Goal: Transaction & Acquisition: Purchase product/service

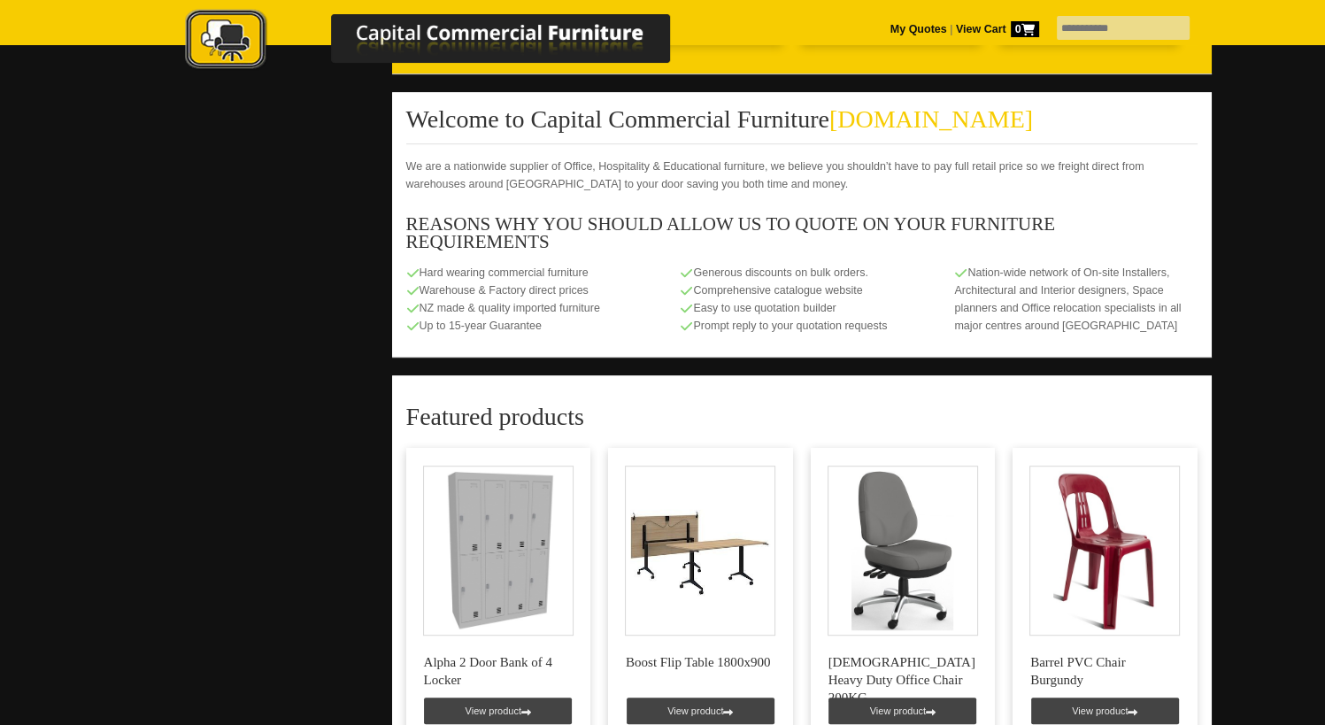
scroll to position [1151, 0]
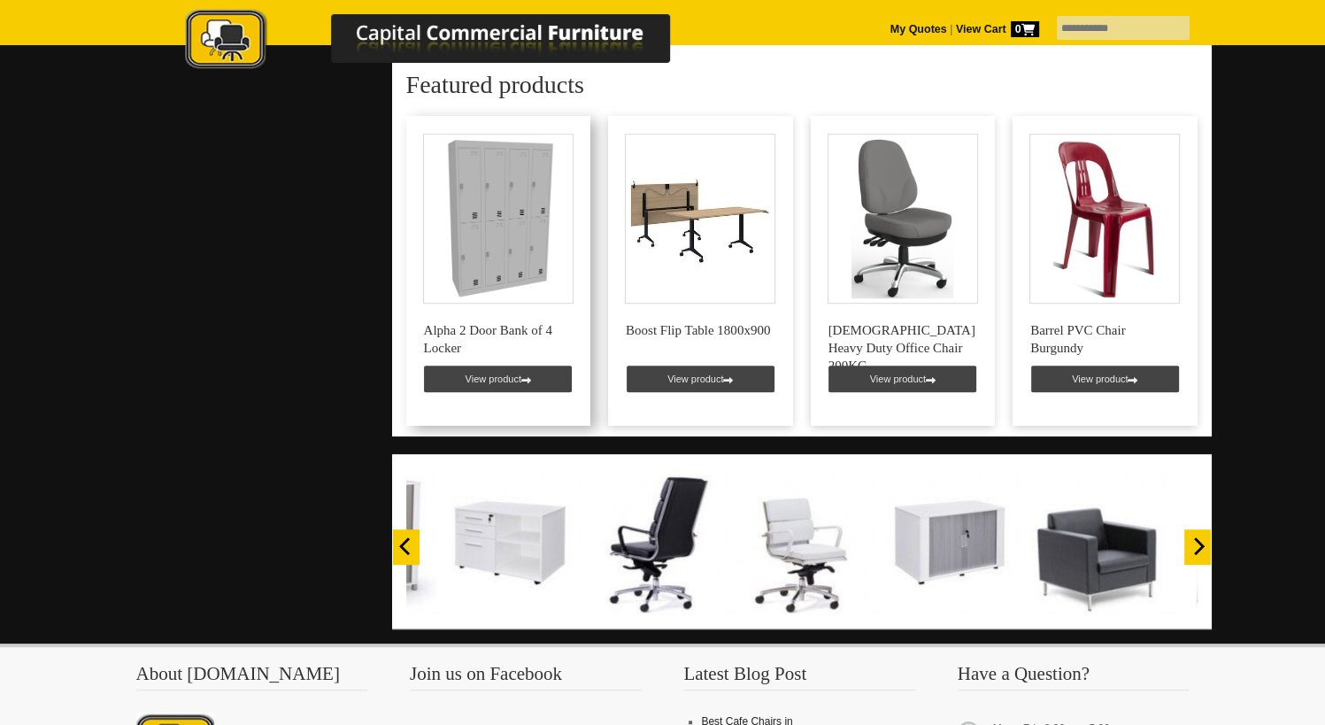
click at [495, 374] on link at bounding box center [498, 271] width 185 height 310
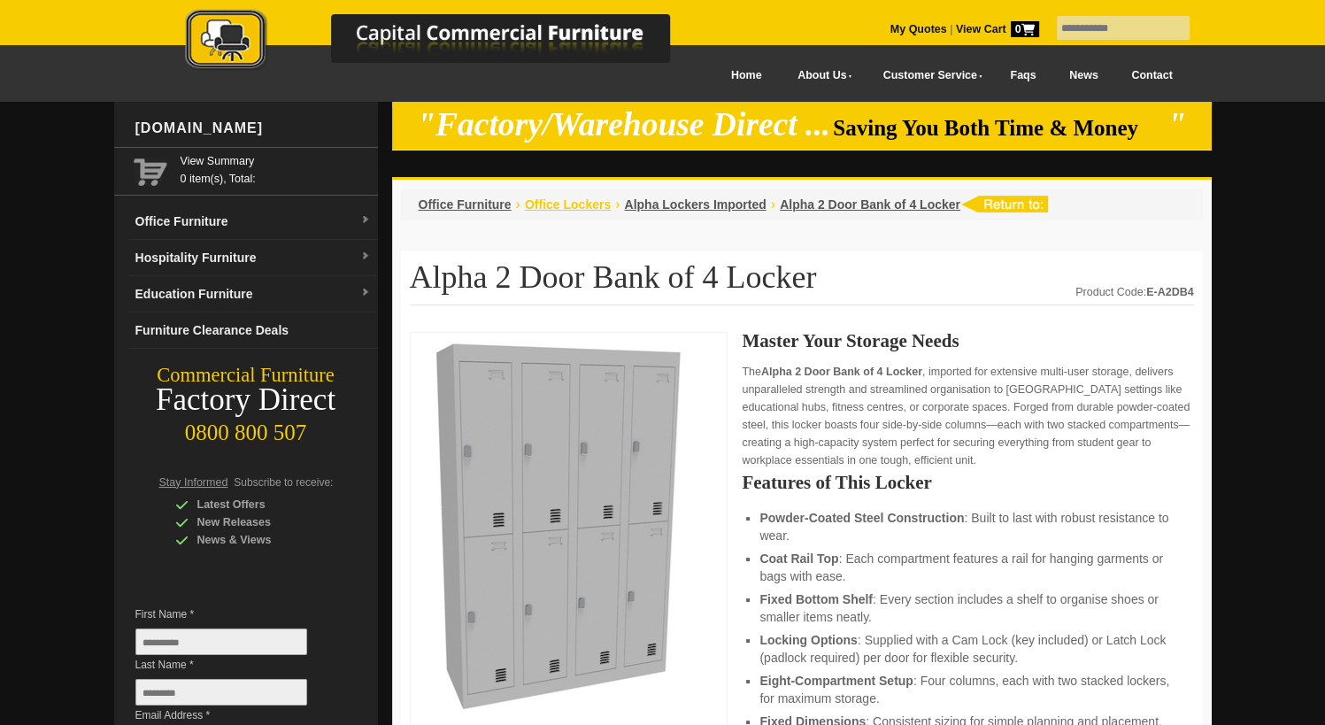
click at [591, 209] on span "Office Lockers" at bounding box center [568, 204] width 86 height 14
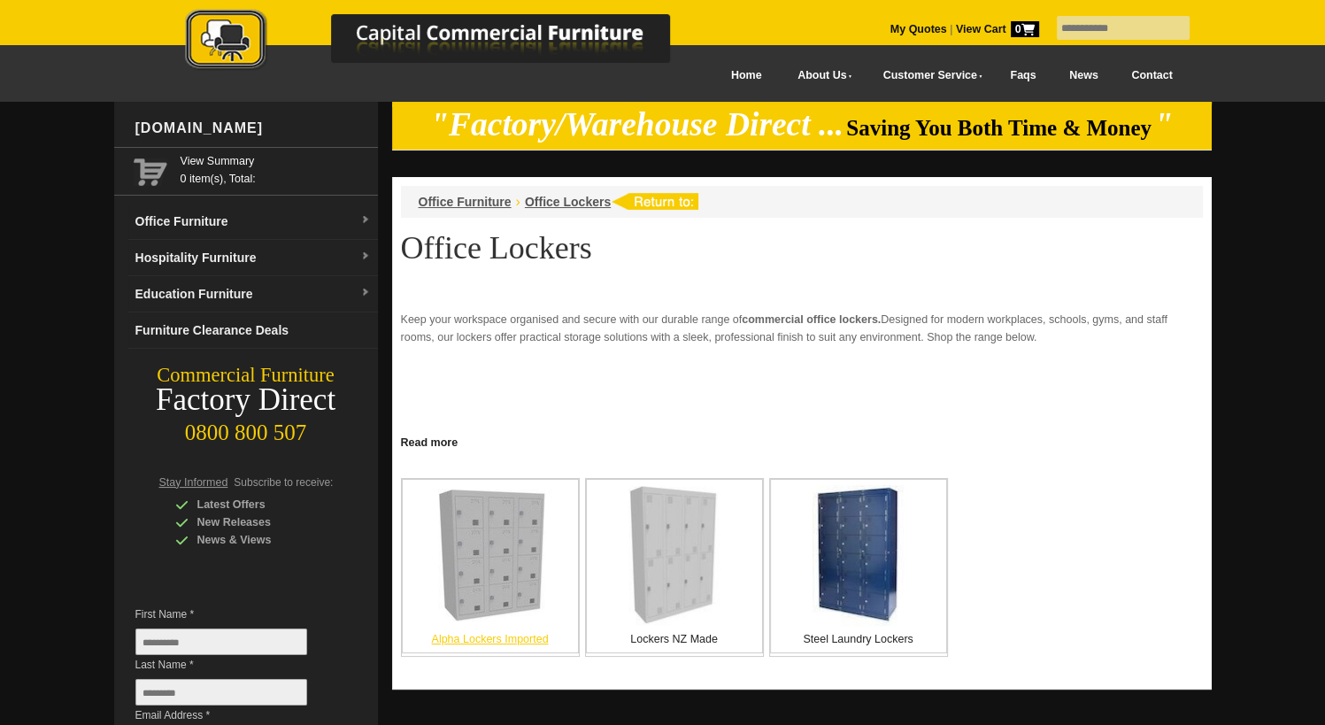
click at [506, 638] on p "Alpha Lockers Imported" at bounding box center [490, 639] width 175 height 18
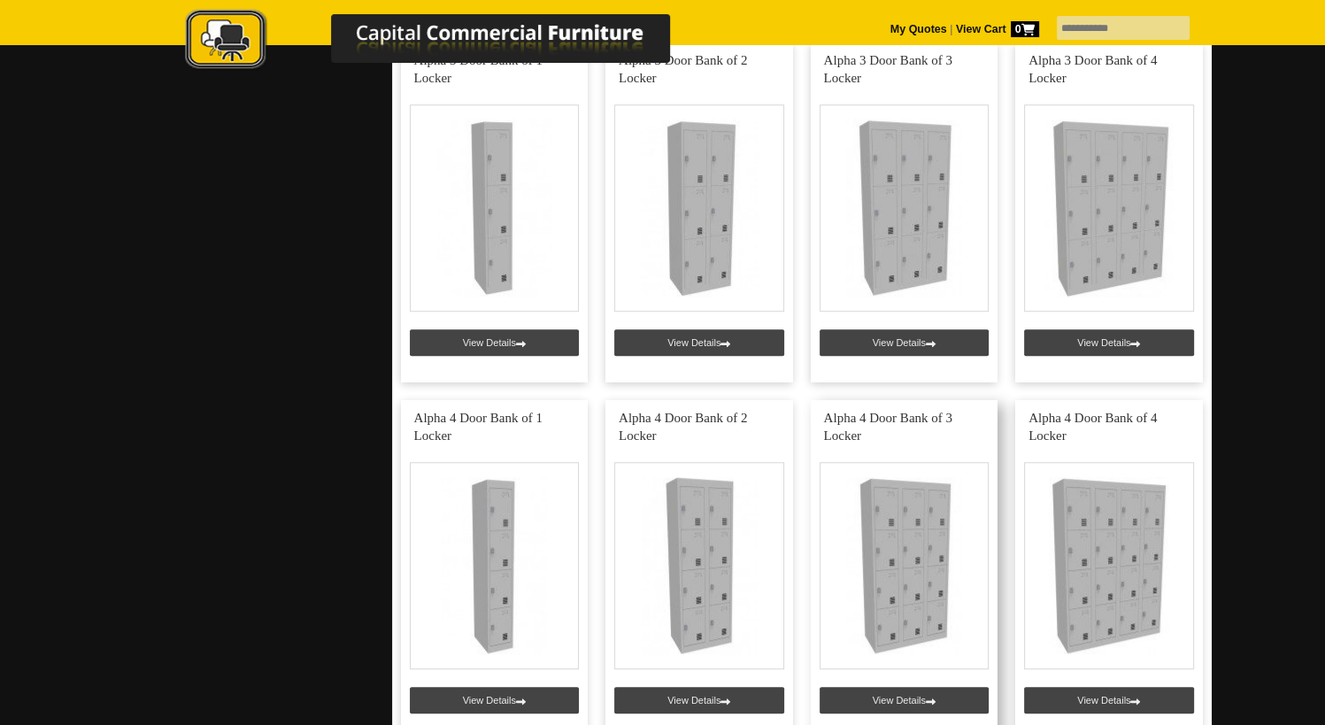
scroll to position [1239, 0]
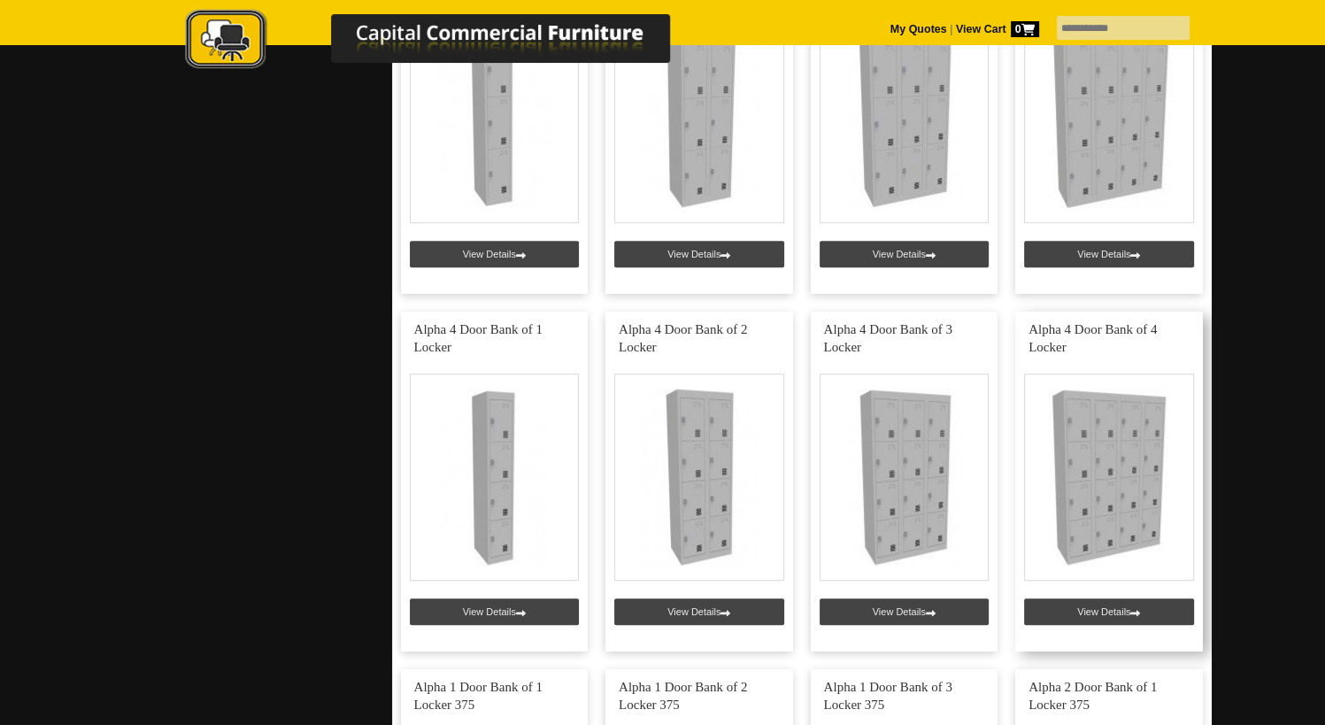
click at [1134, 518] on link at bounding box center [1109, 482] width 188 height 340
